Goal: Navigation & Orientation: Find specific page/section

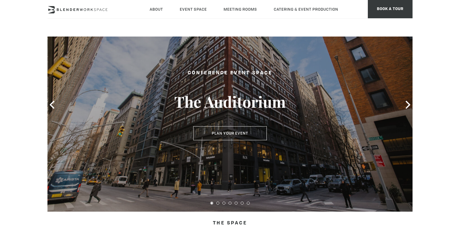
scroll to position [40, 0]
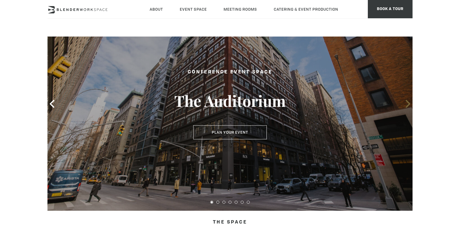
click at [409, 106] on icon at bounding box center [408, 104] width 8 height 8
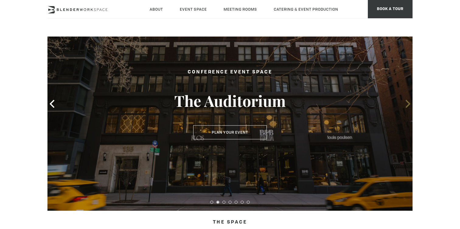
click at [409, 106] on icon at bounding box center [408, 104] width 8 height 8
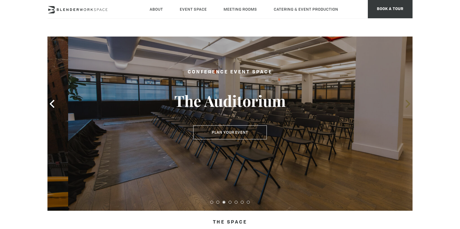
click at [409, 106] on icon at bounding box center [408, 104] width 8 height 8
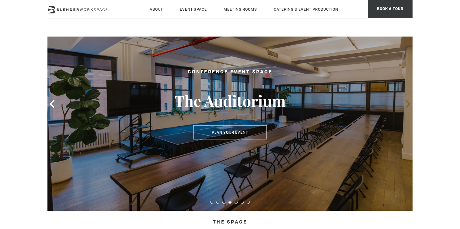
click at [409, 106] on icon at bounding box center [408, 104] width 8 height 8
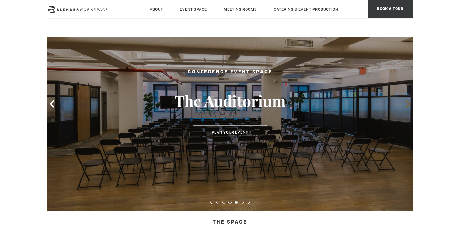
click at [409, 106] on icon at bounding box center [408, 104] width 8 height 8
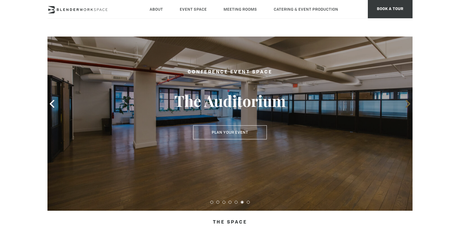
click at [409, 106] on icon at bounding box center [408, 104] width 8 height 8
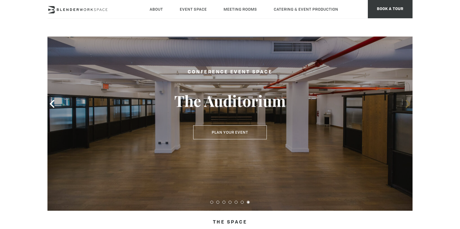
click at [409, 106] on icon at bounding box center [408, 104] width 8 height 8
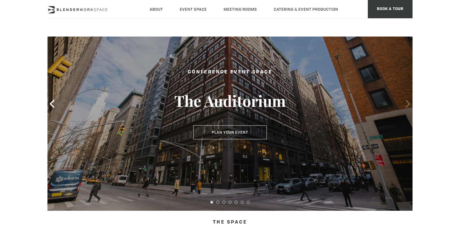
click at [409, 106] on icon at bounding box center [408, 104] width 8 height 8
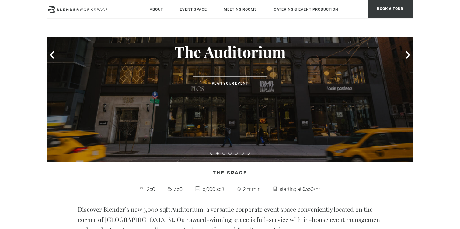
scroll to position [90, 0]
